Goal: Book appointment/travel/reservation

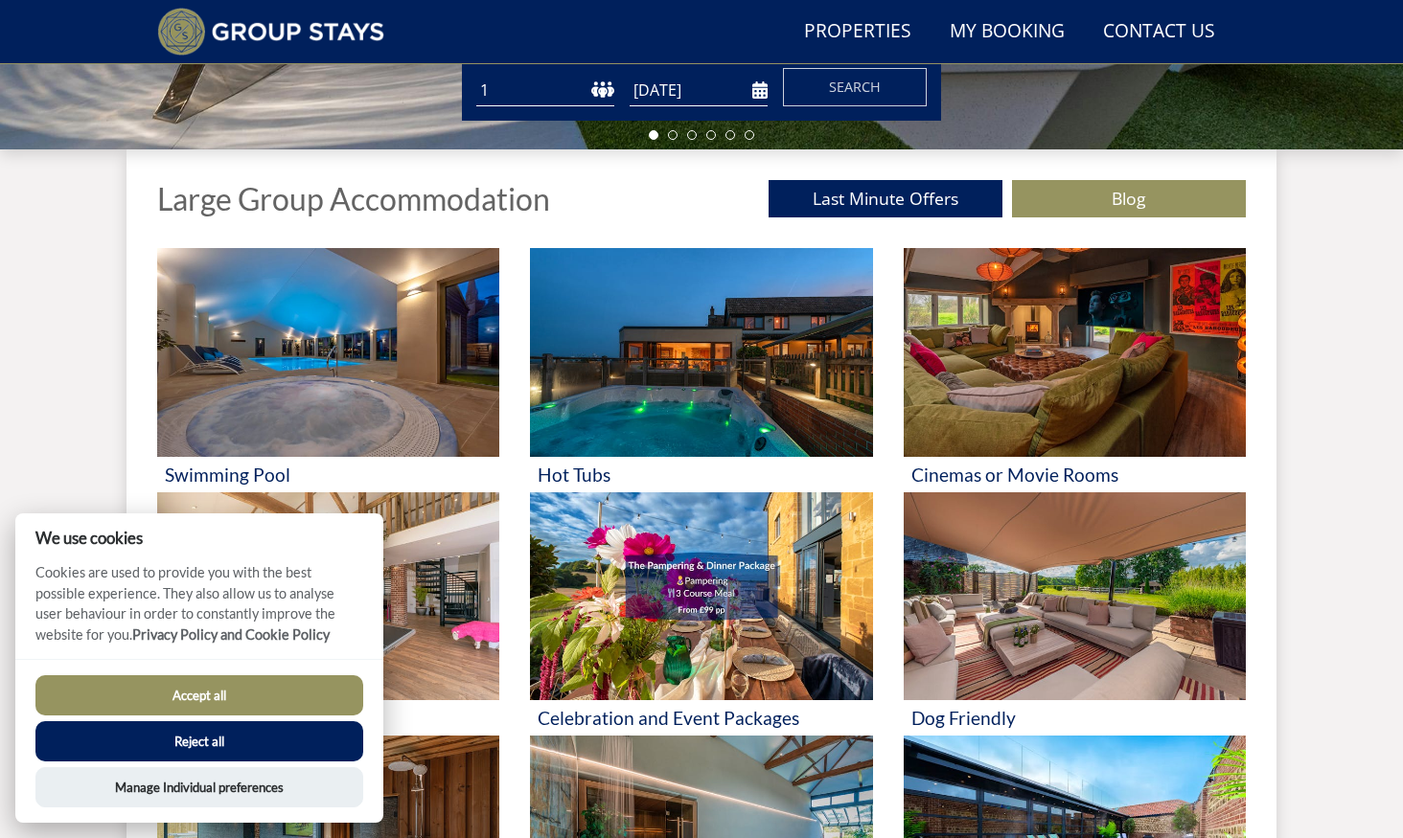
scroll to position [629, 0]
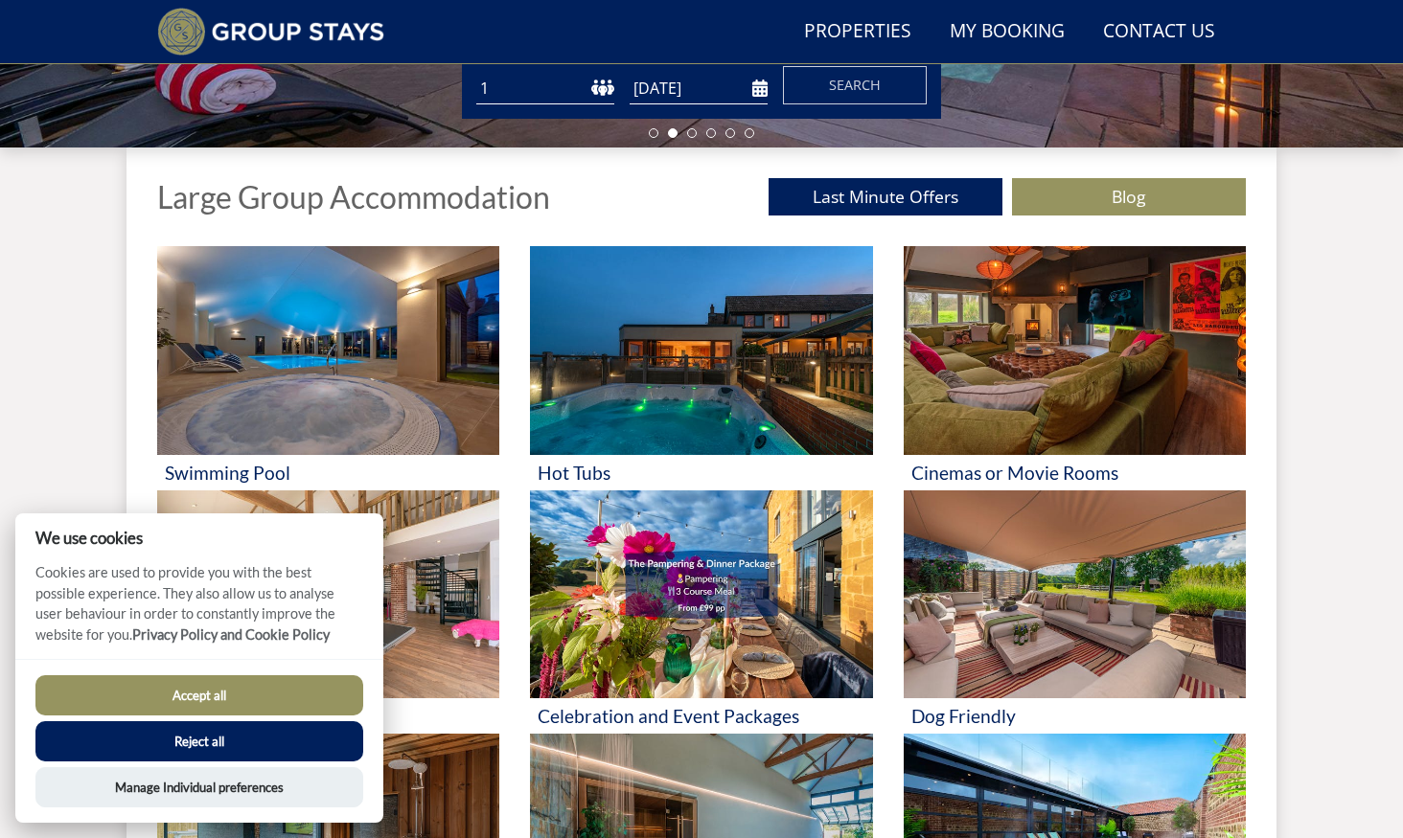
click at [323, 734] on button "Reject all" at bounding box center [199, 741] width 328 height 40
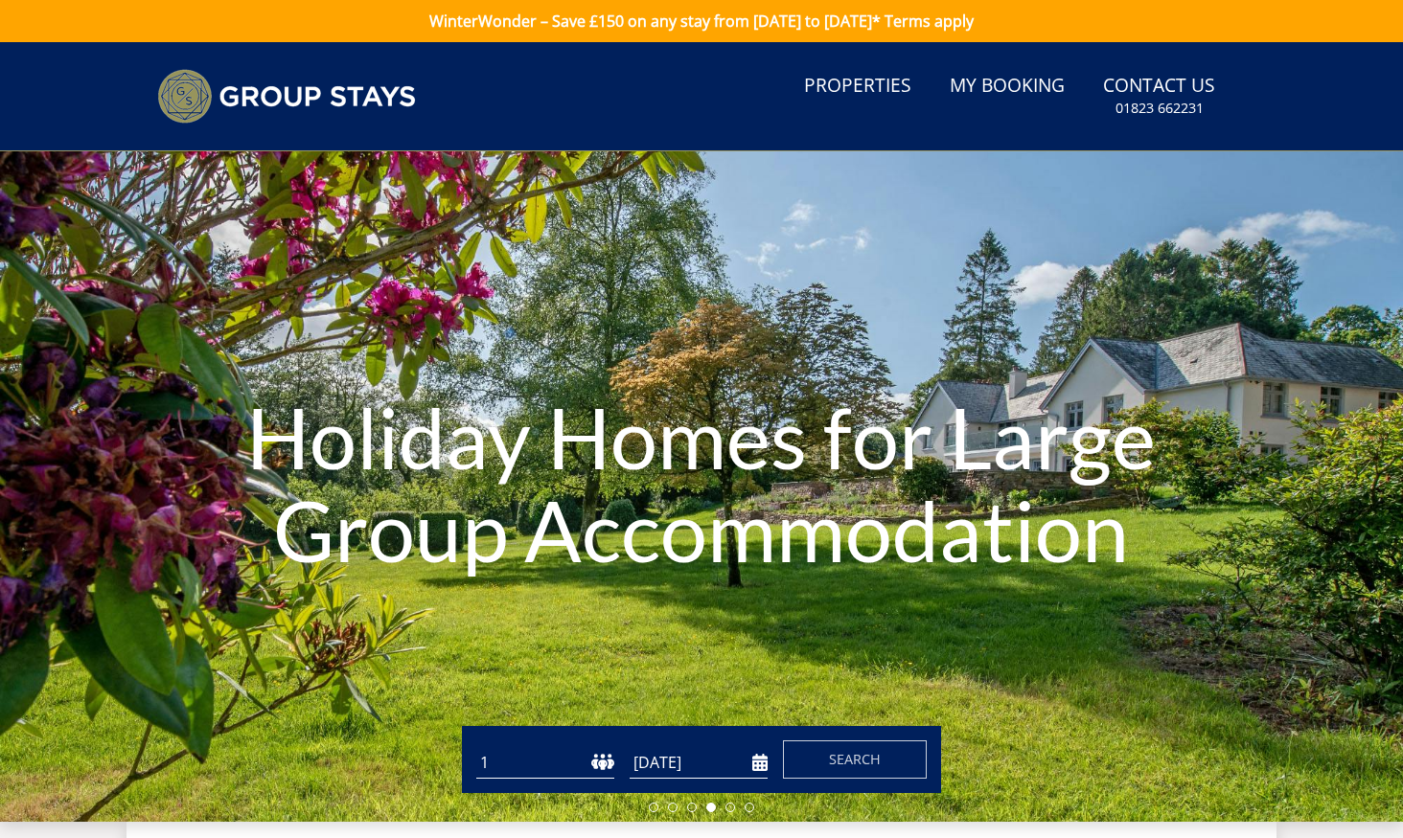
select select "24"
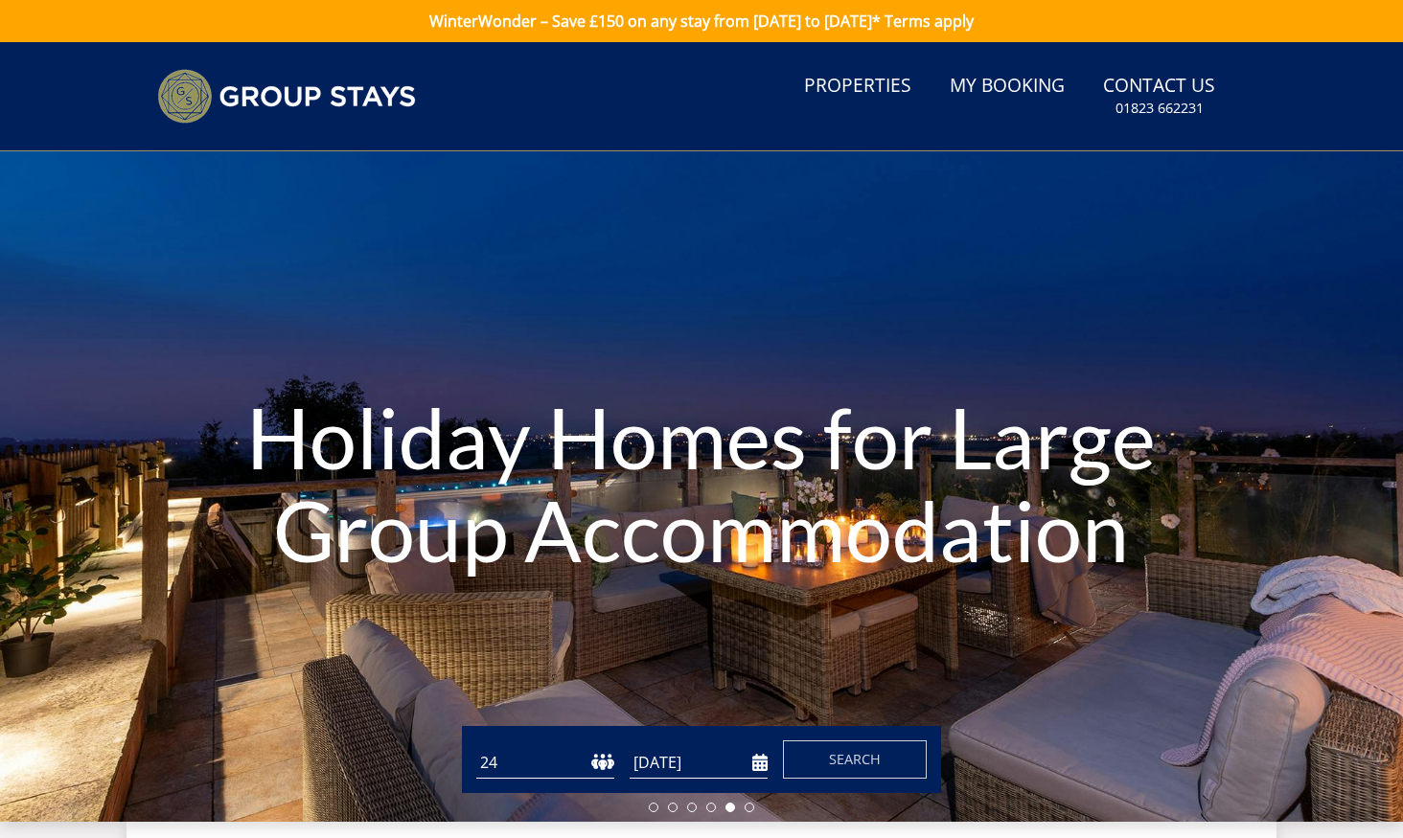
click at [762, 766] on input "[DATE]" at bounding box center [698, 763] width 138 height 32
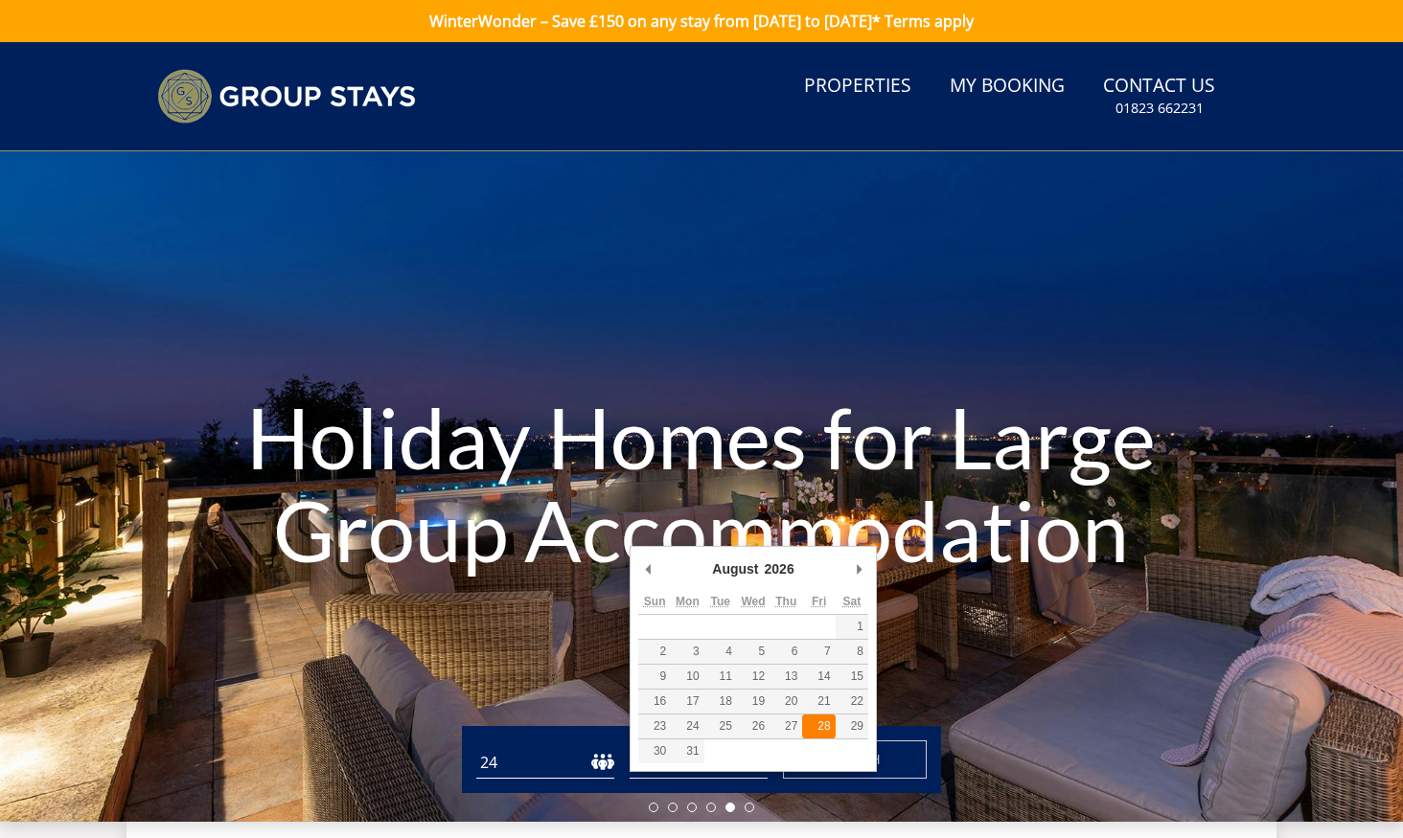
type input "[DATE]"
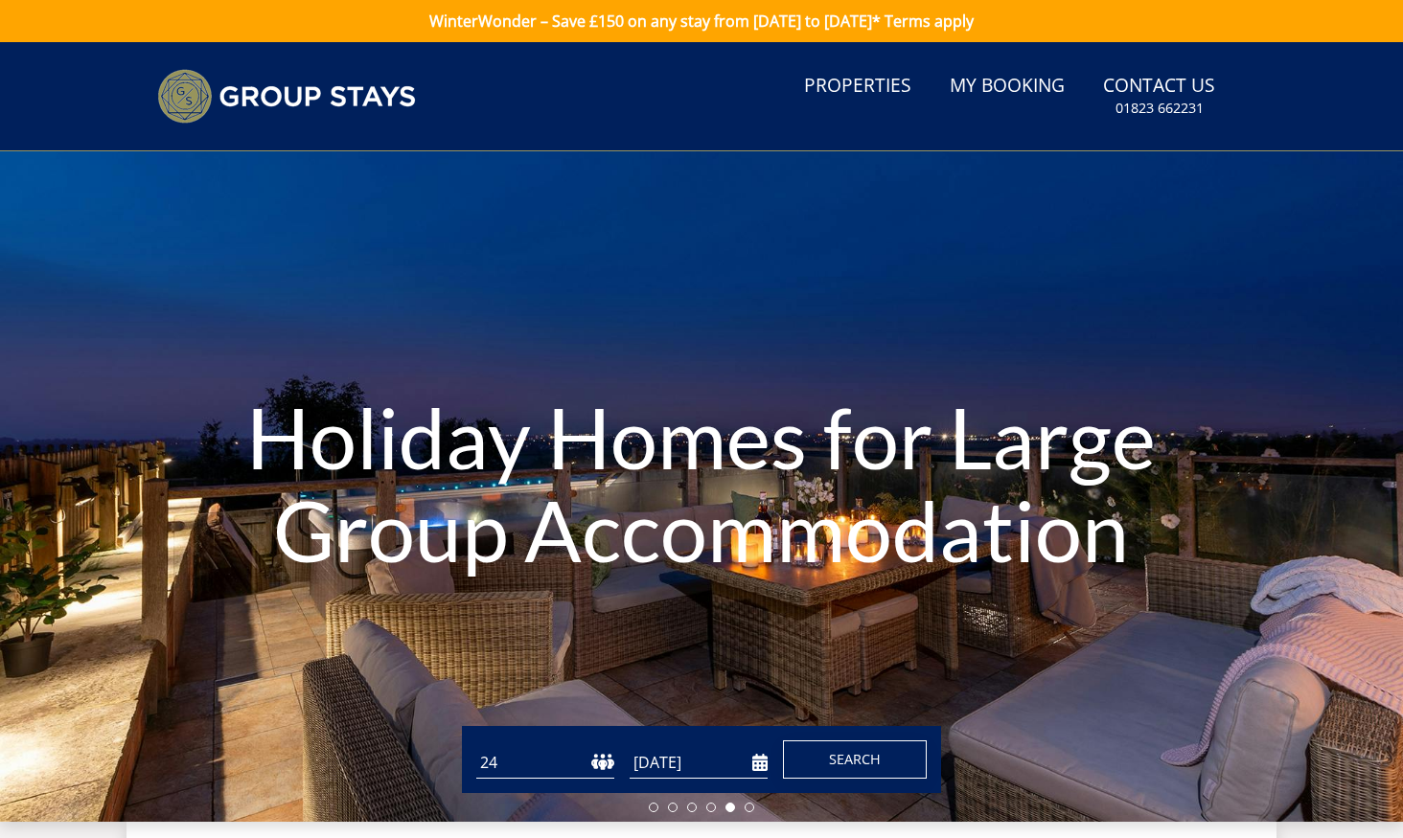
click at [814, 754] on button "Search" at bounding box center [855, 760] width 144 height 38
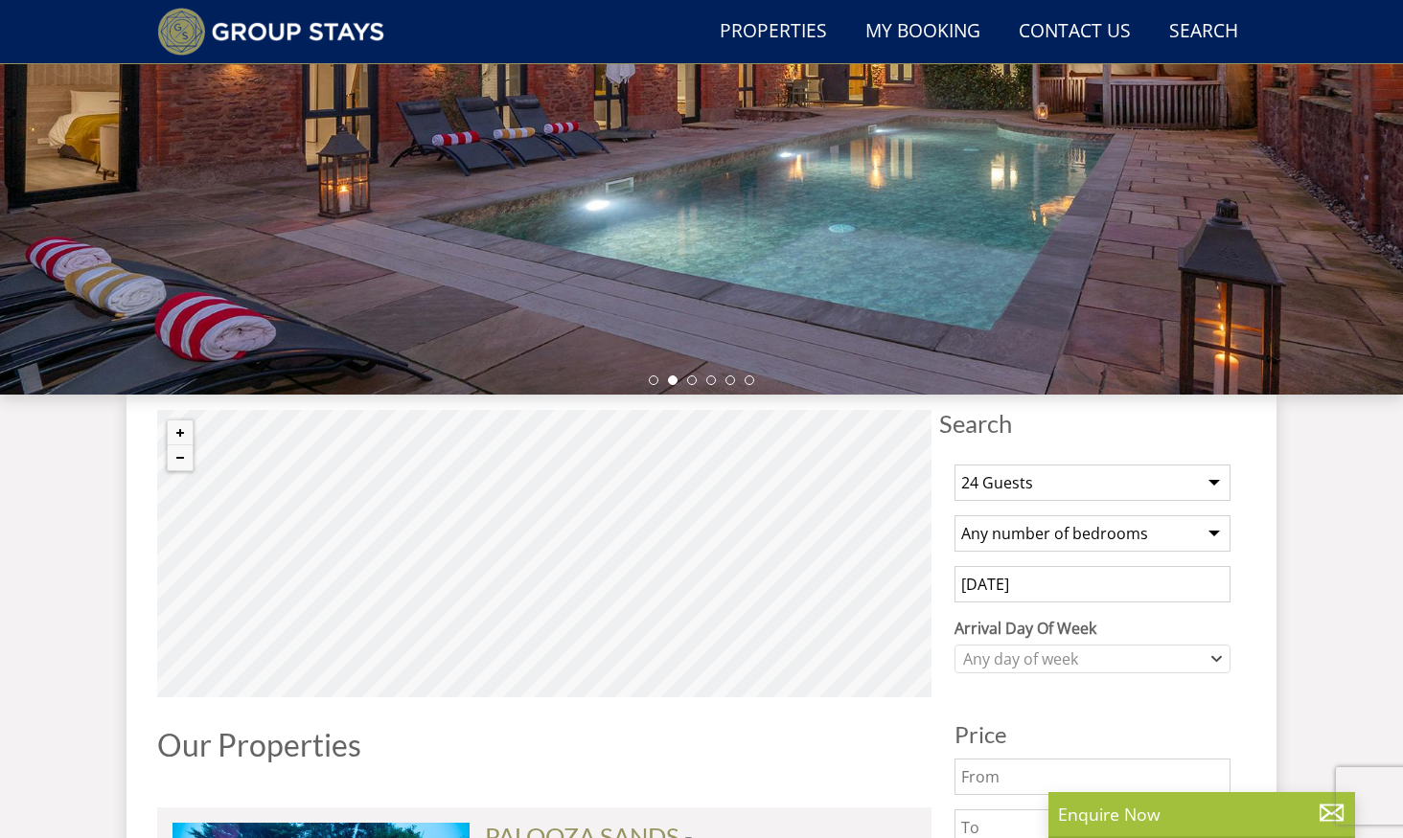
scroll to position [381, 0]
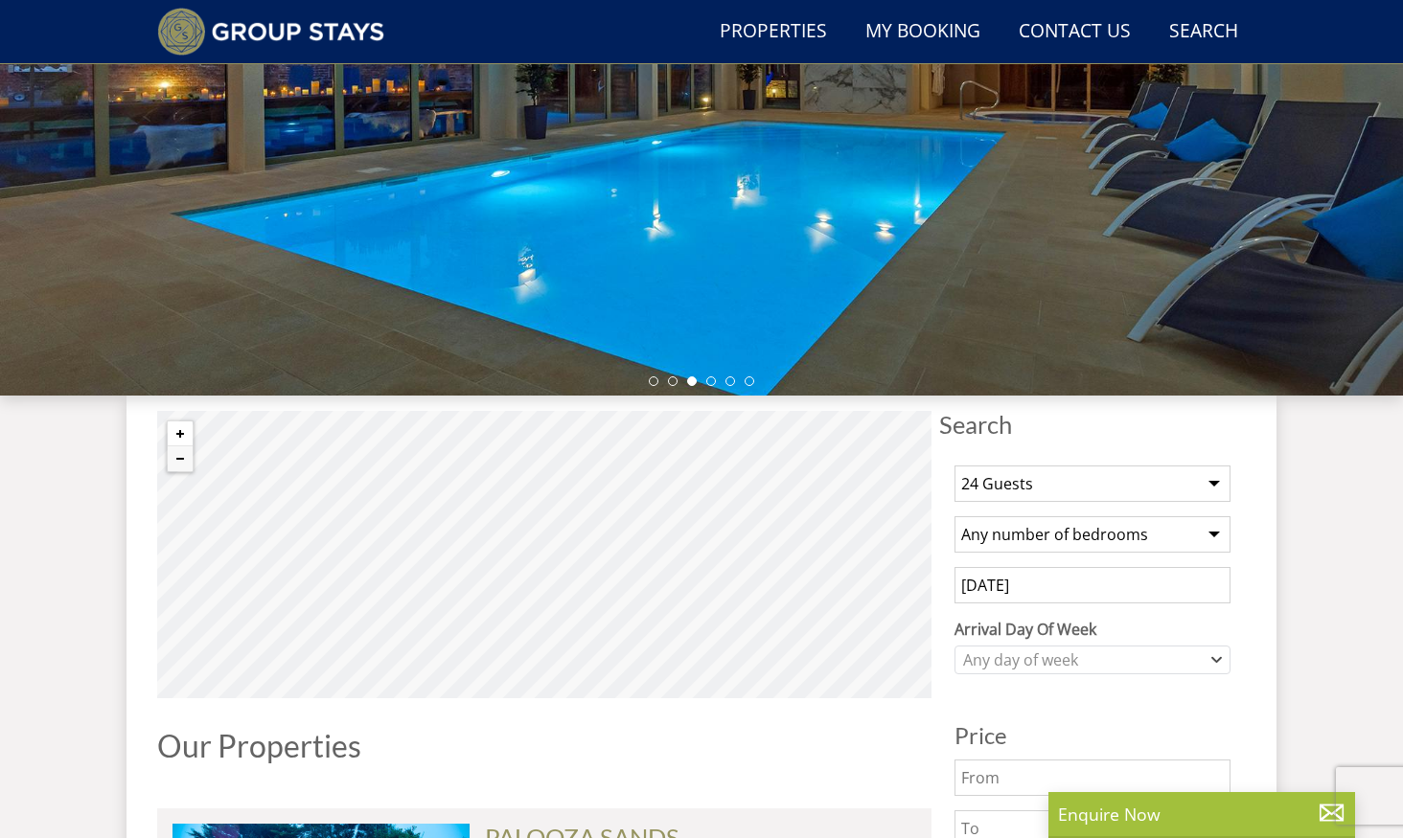
click at [185, 439] on button "Zoom in" at bounding box center [180, 434] width 25 height 25
click at [174, 433] on button "Zoom in" at bounding box center [180, 434] width 25 height 25
click at [181, 435] on button "Zoom in" at bounding box center [180, 434] width 25 height 25
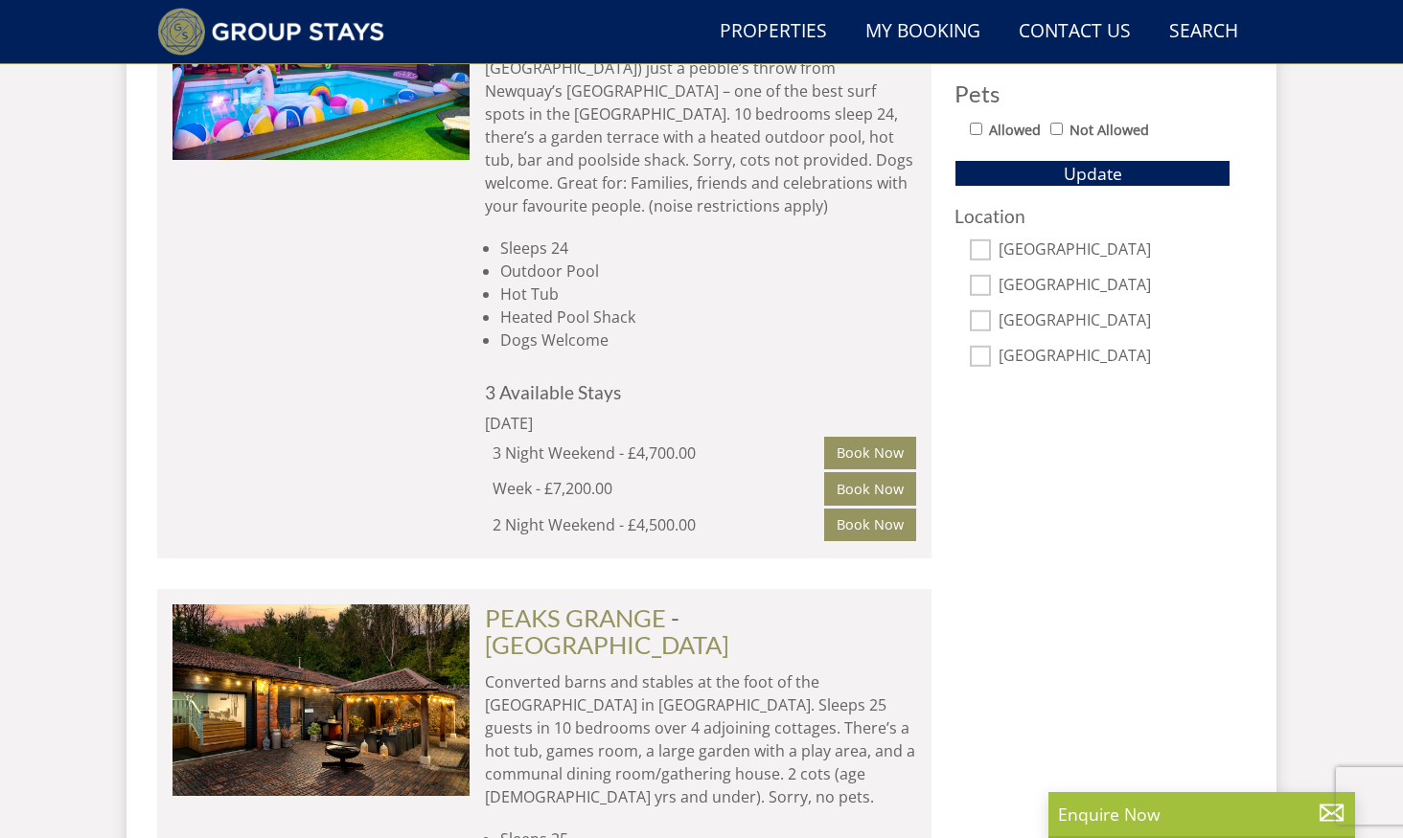
scroll to position [1237, 0]
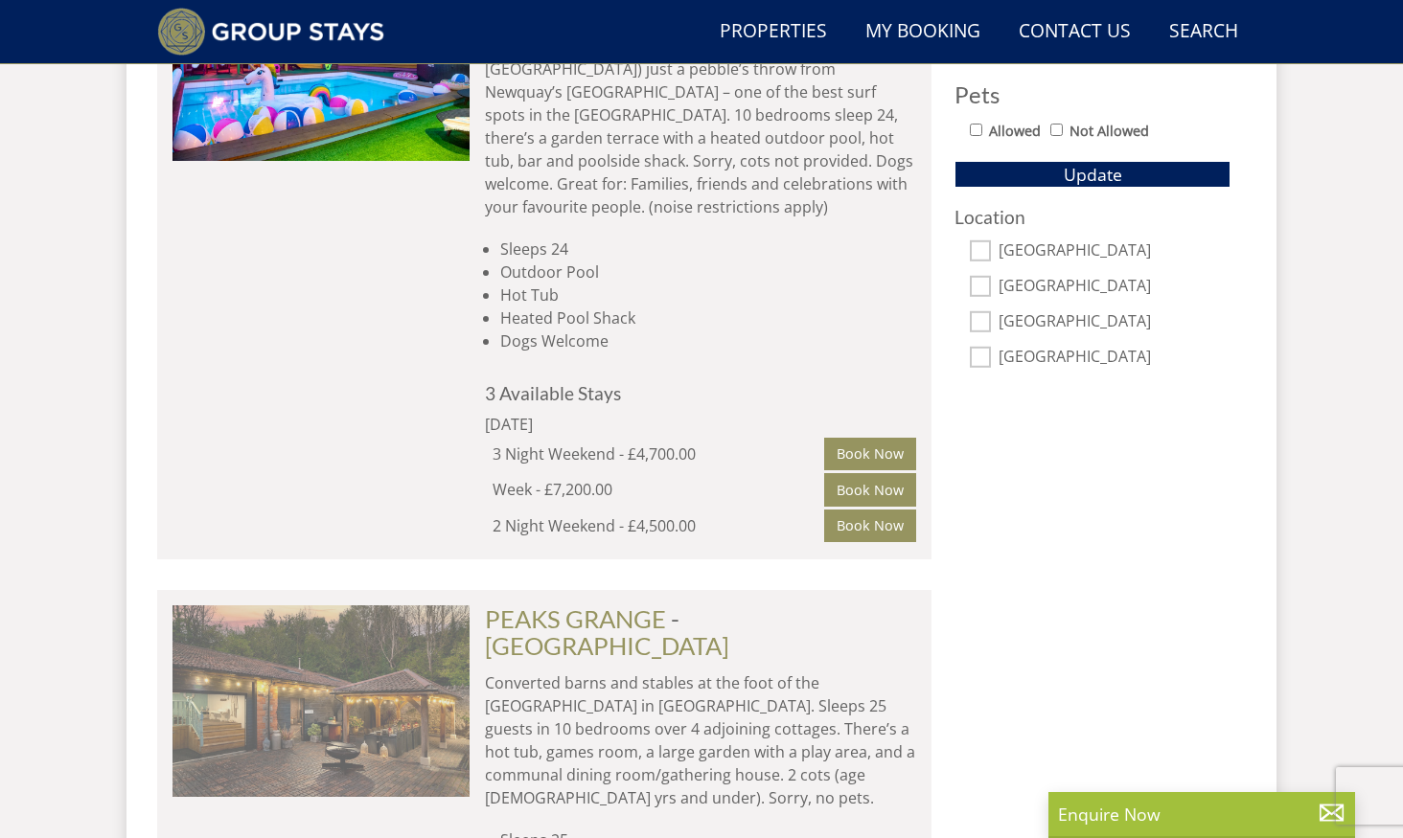
click at [382, 676] on img at bounding box center [320, 702] width 297 height 192
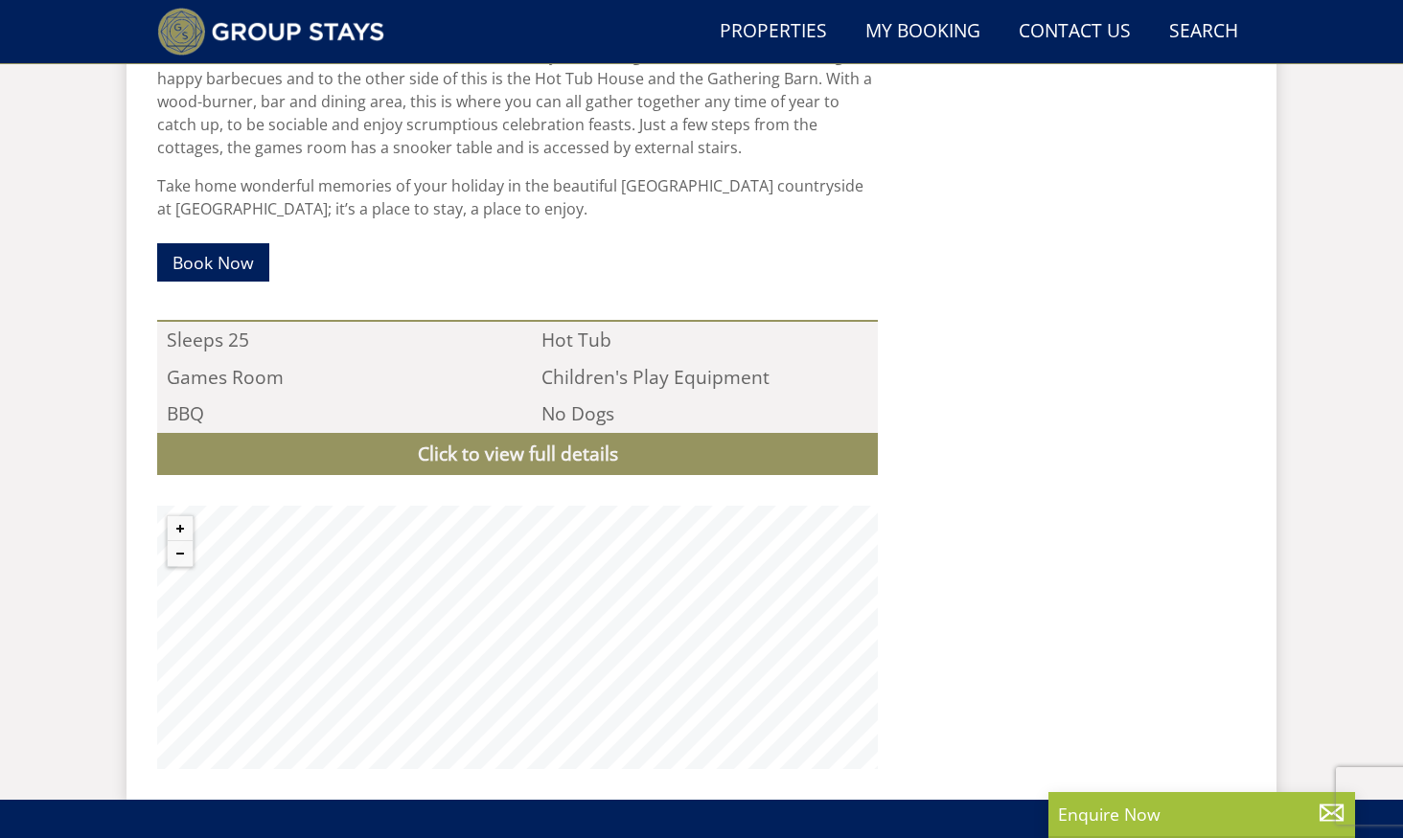
scroll to position [1356, 1]
